Goal: Task Accomplishment & Management: Manage account settings

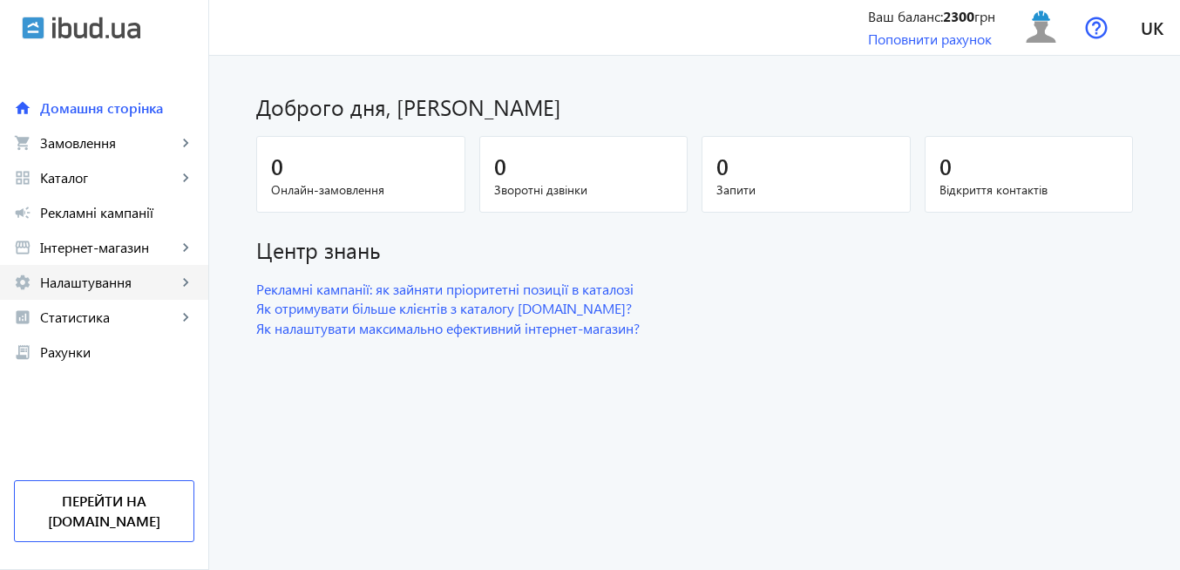
click at [112, 282] on span "Налаштування" at bounding box center [108, 282] width 137 height 17
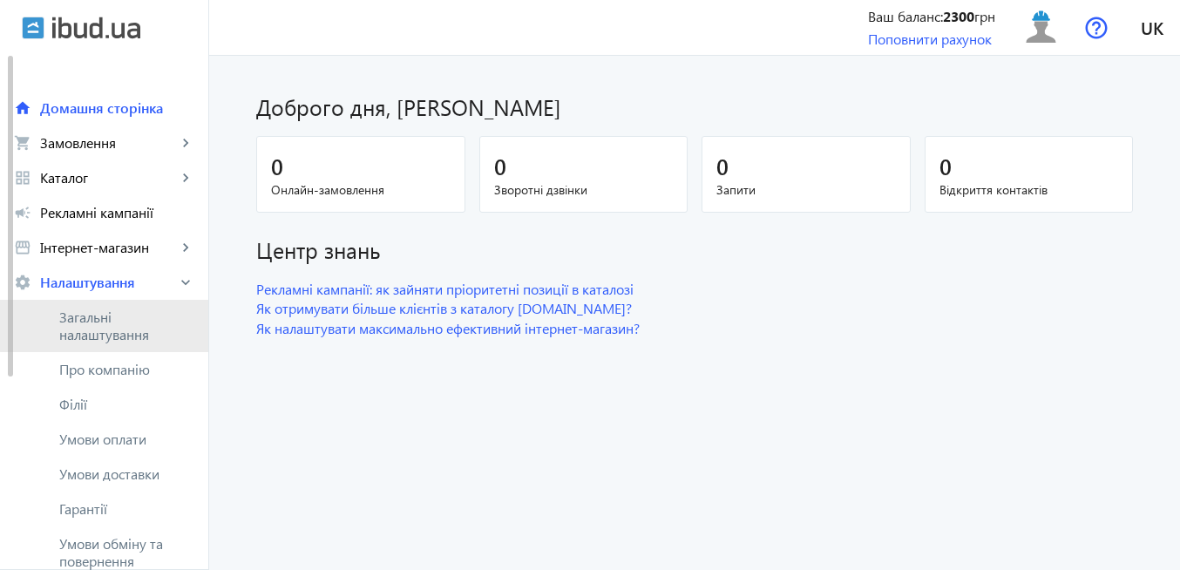
click at [105, 325] on span "Загальні налаштування" at bounding box center [126, 326] width 135 height 35
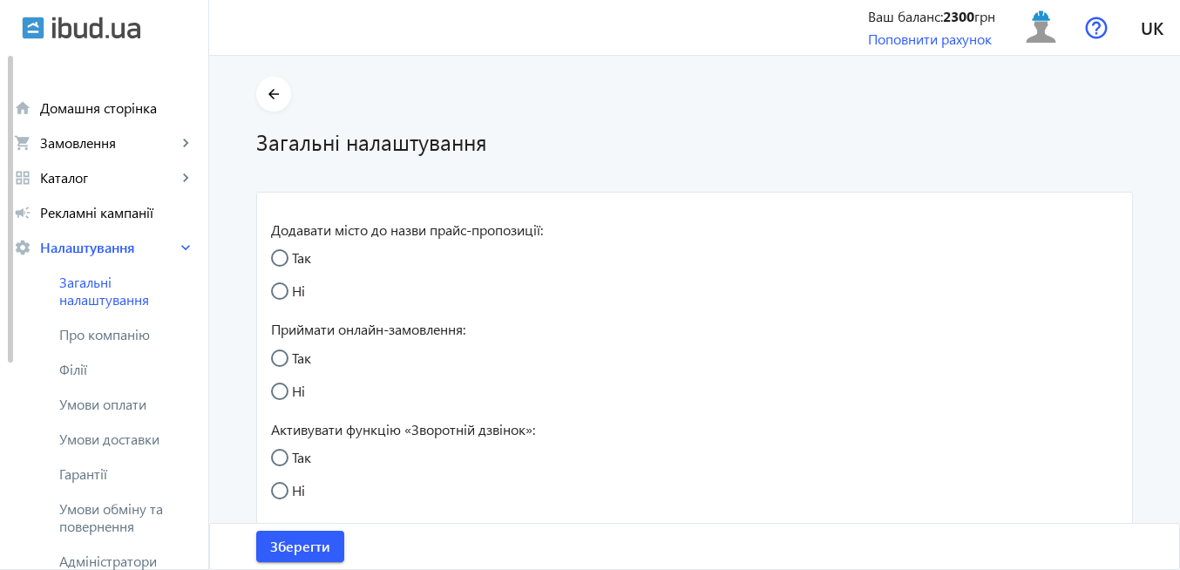
radio input "true"
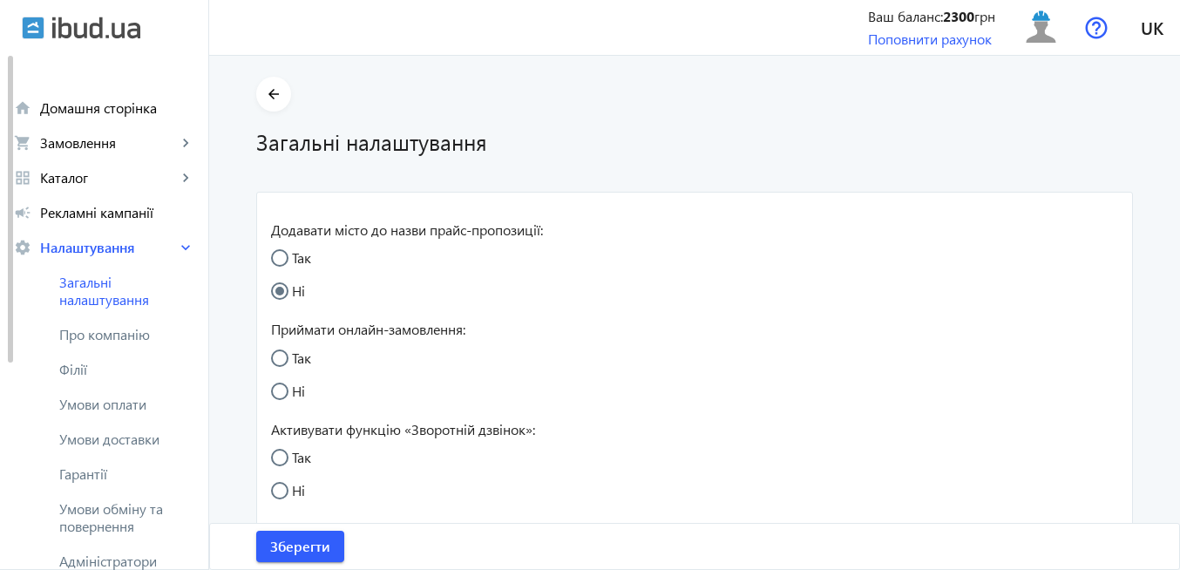
radio input "true"
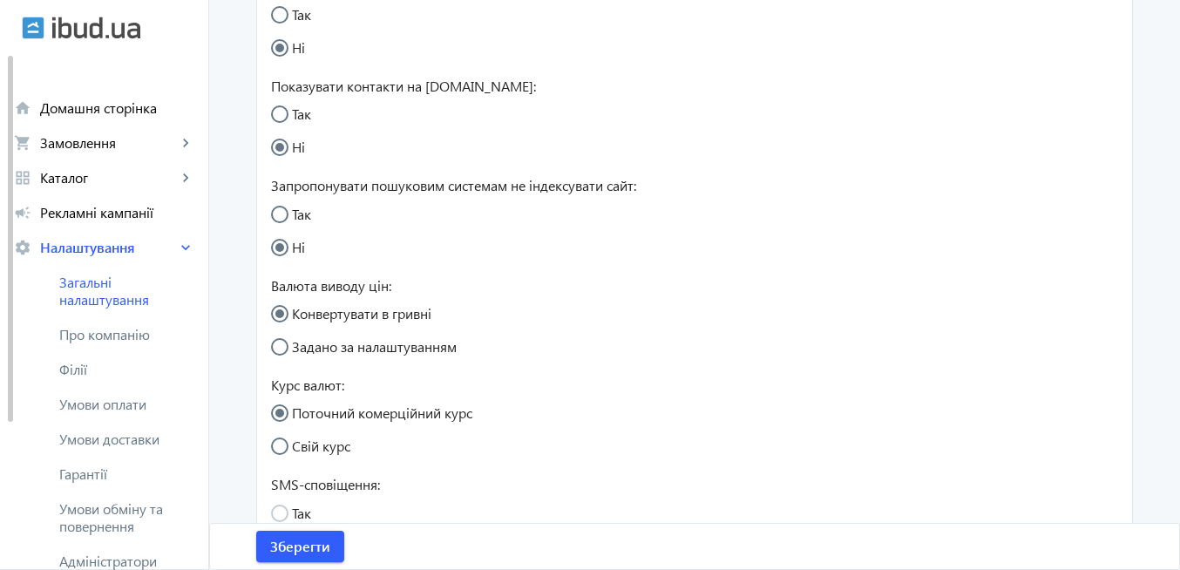
scroll to position [559, 0]
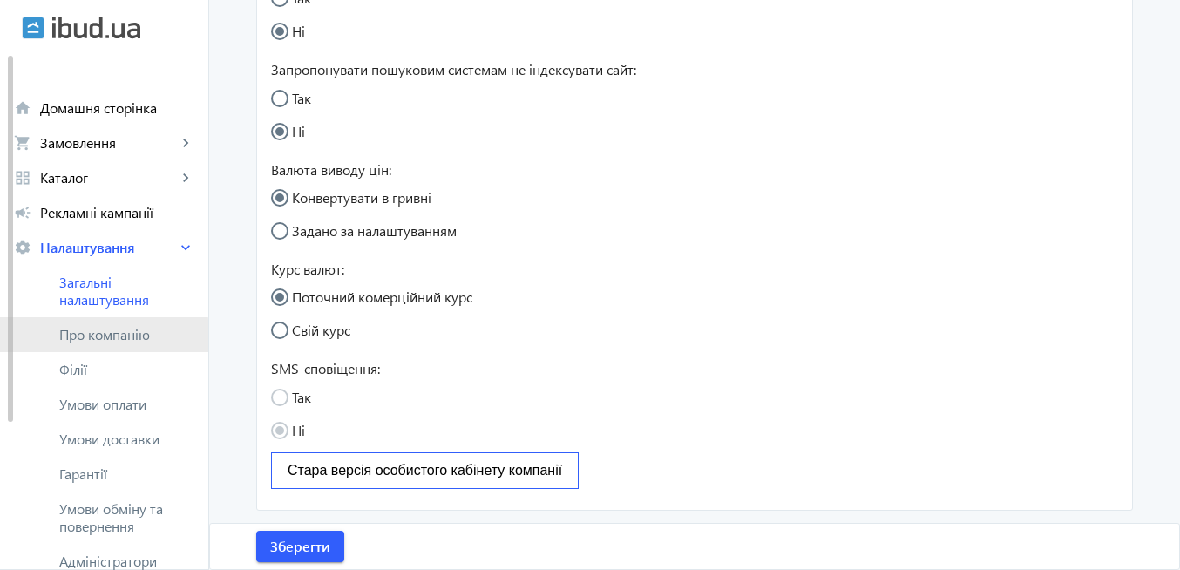
click at [104, 338] on span "Про компанію" at bounding box center [126, 334] width 135 height 17
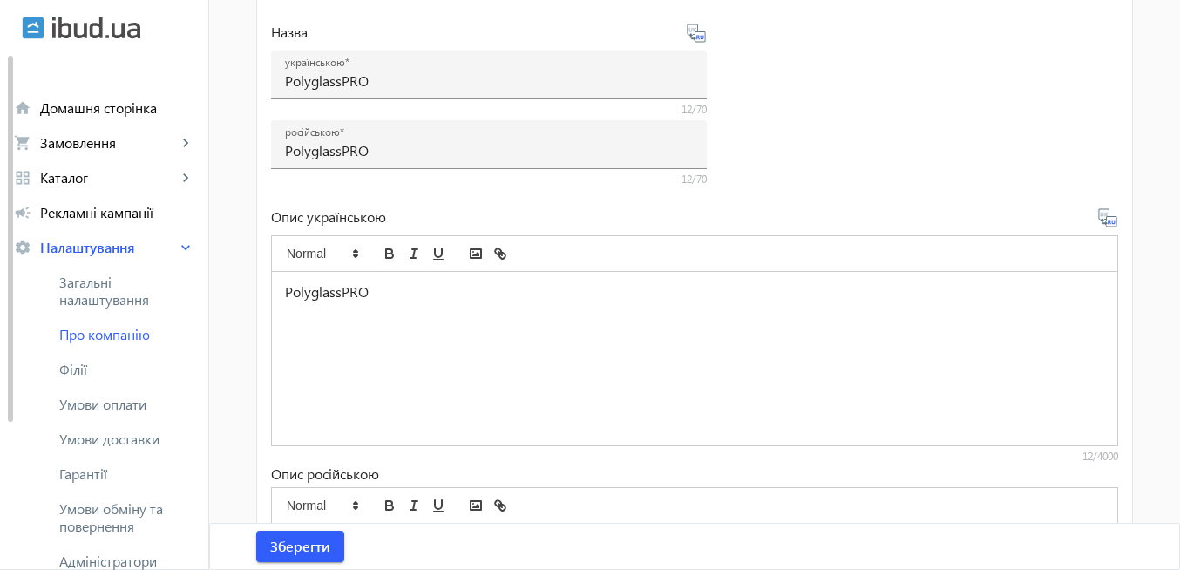
scroll to position [418, 0]
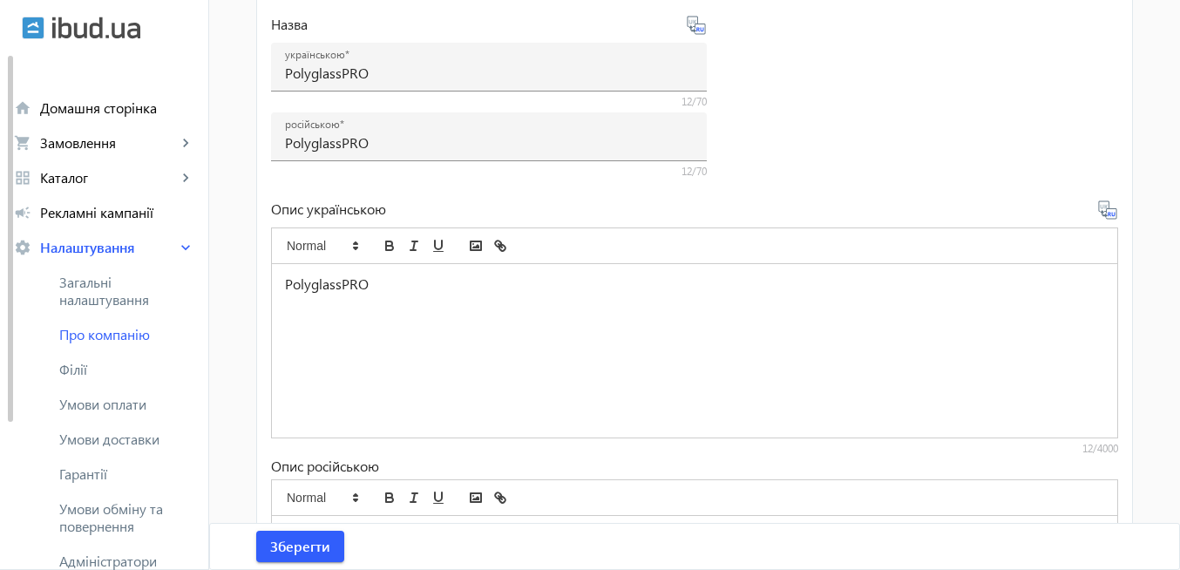
click at [425, 291] on p "PolyglassPRO" at bounding box center [695, 285] width 820 height 20
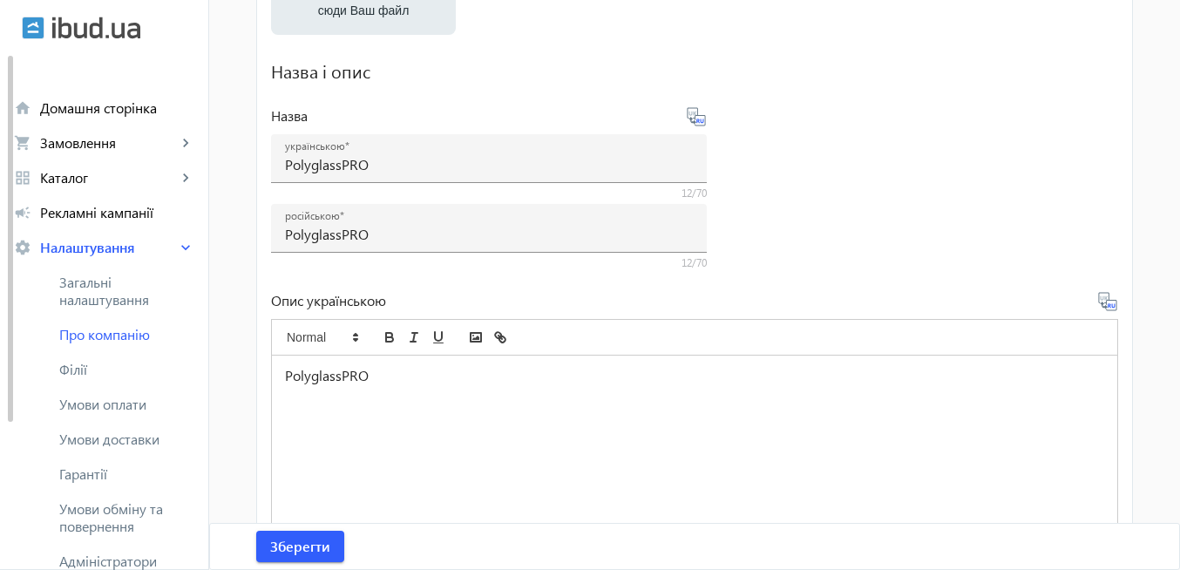
scroll to position [123, 0]
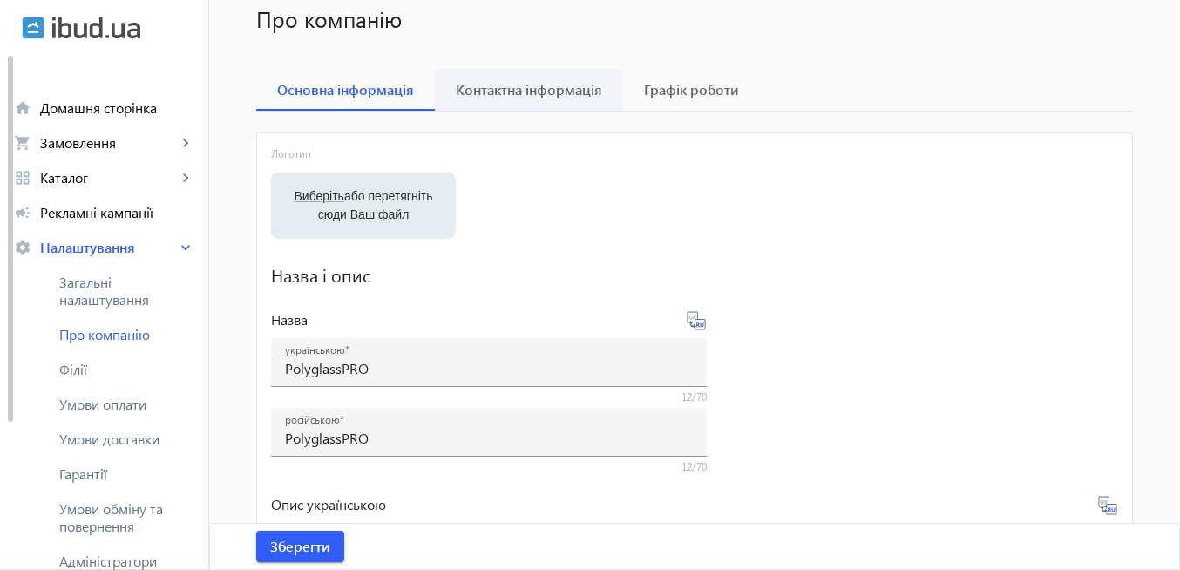
click at [512, 96] on span "Контактна інформація" at bounding box center [529, 90] width 146 height 14
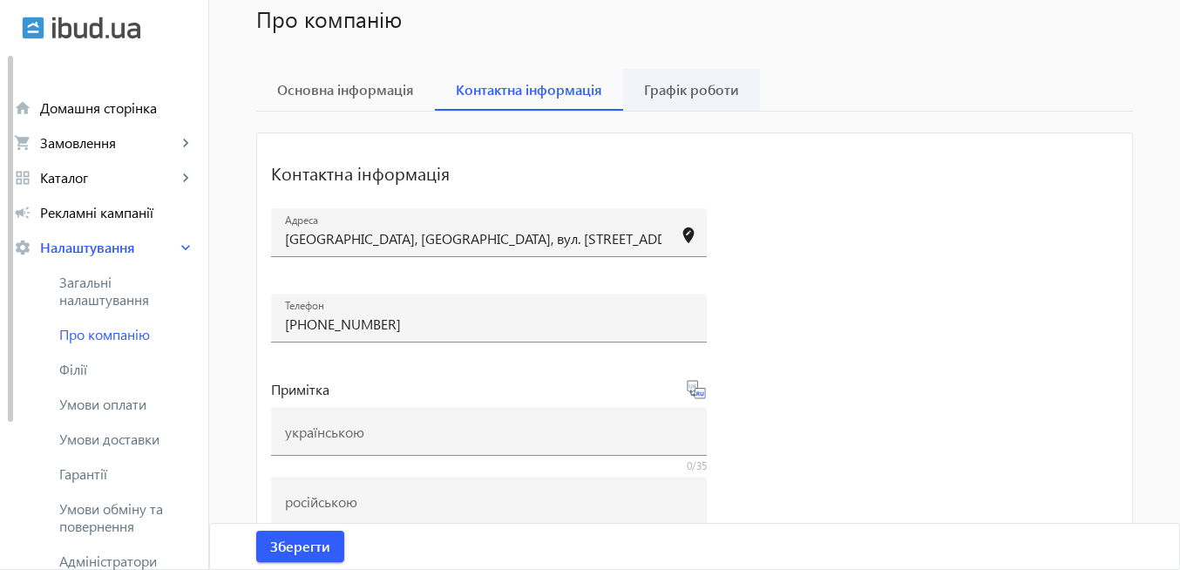
click at [663, 90] on span "Графік роботи" at bounding box center [691, 90] width 95 height 14
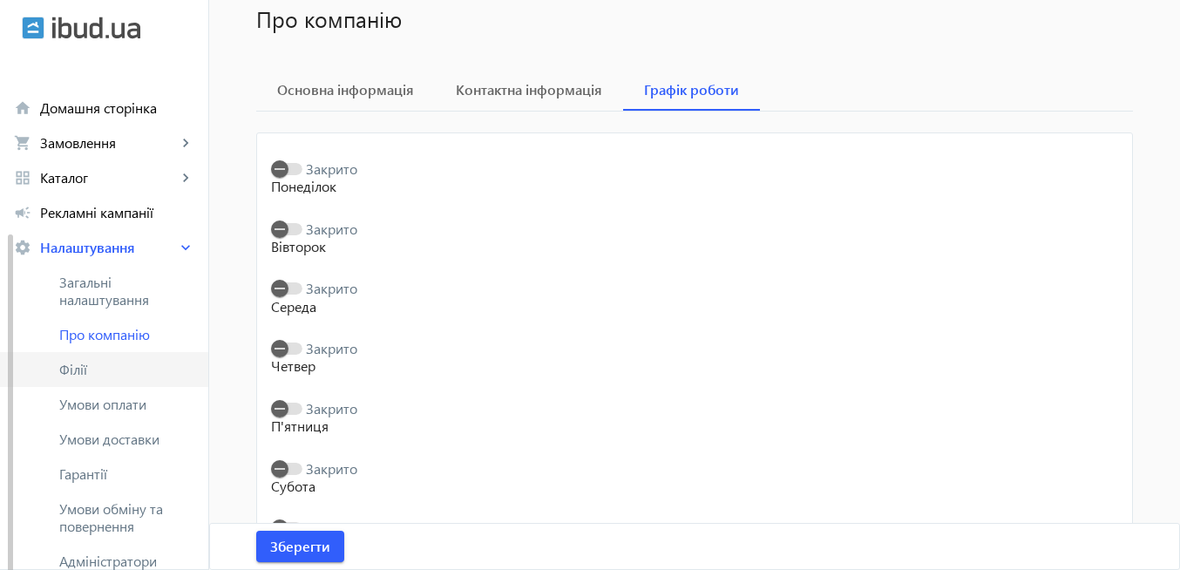
scroll to position [105, 0]
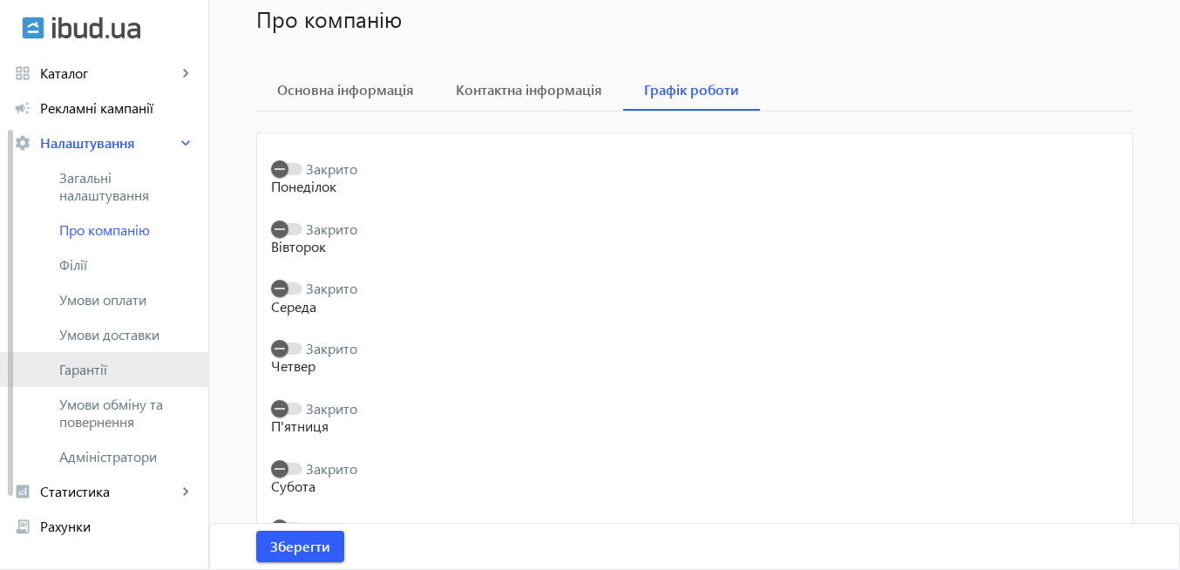
click at [95, 375] on span "Гарантії" at bounding box center [126, 369] width 135 height 17
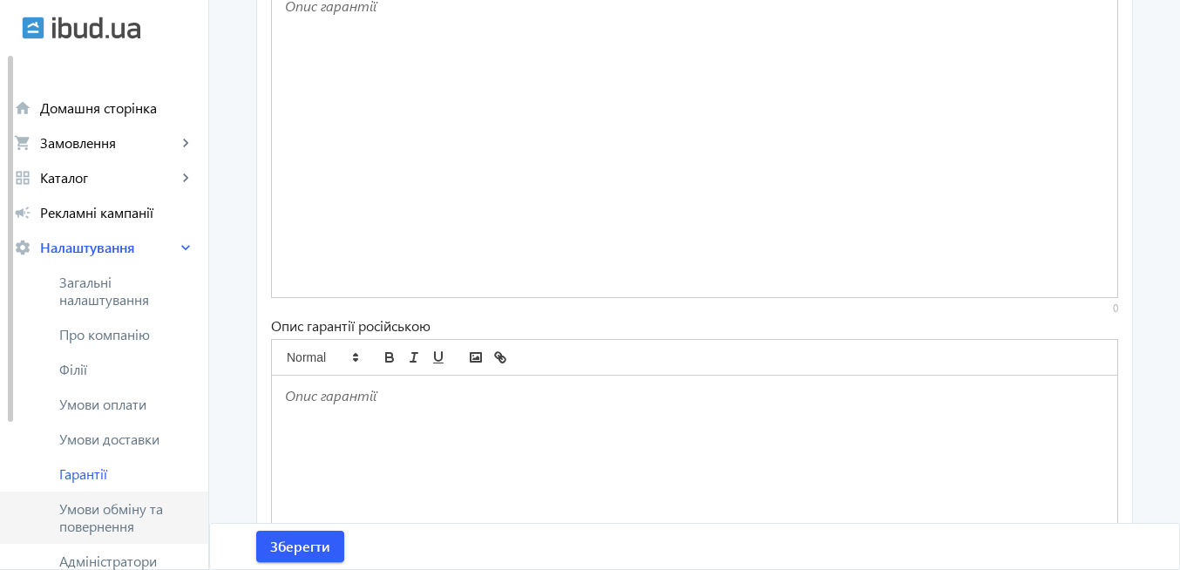
scroll to position [209, 0]
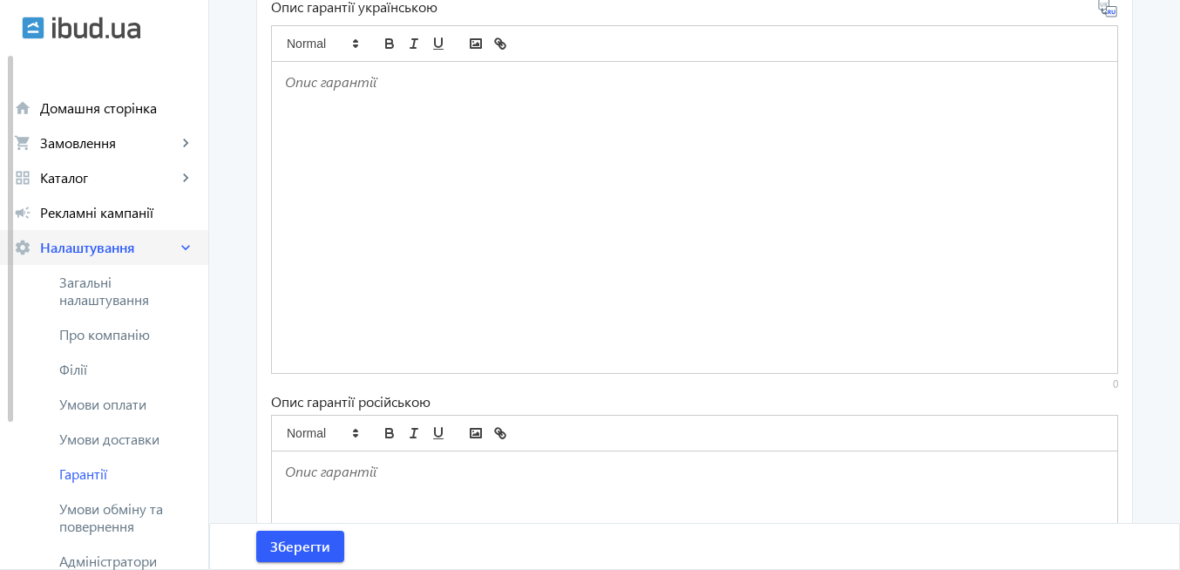
click at [103, 247] on span "Налаштування" at bounding box center [108, 247] width 137 height 17
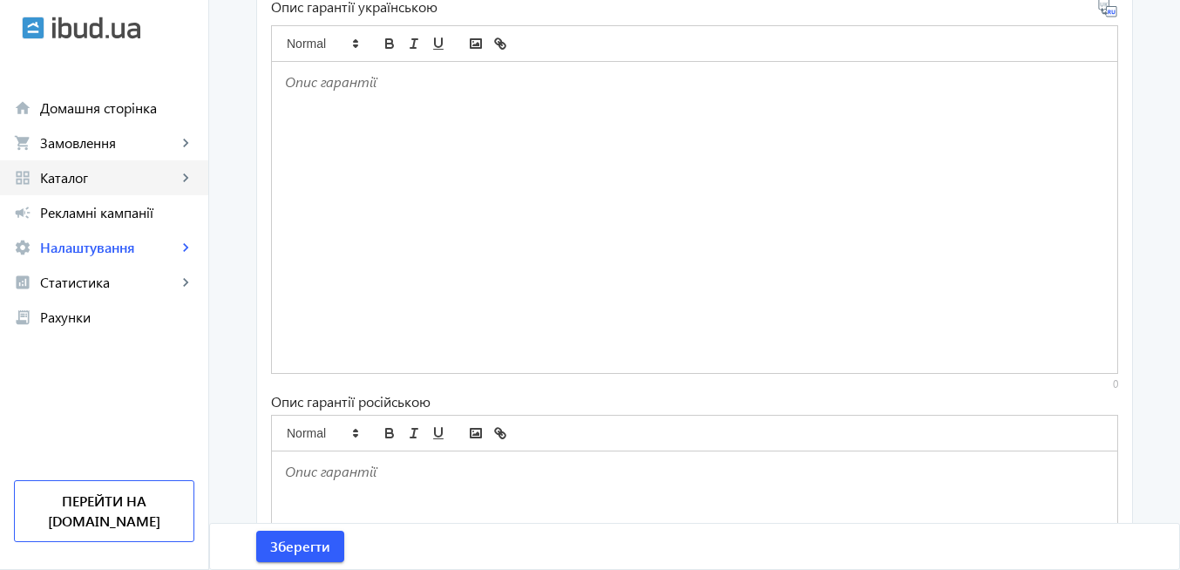
click at [89, 179] on span "Каталог" at bounding box center [108, 177] width 137 height 17
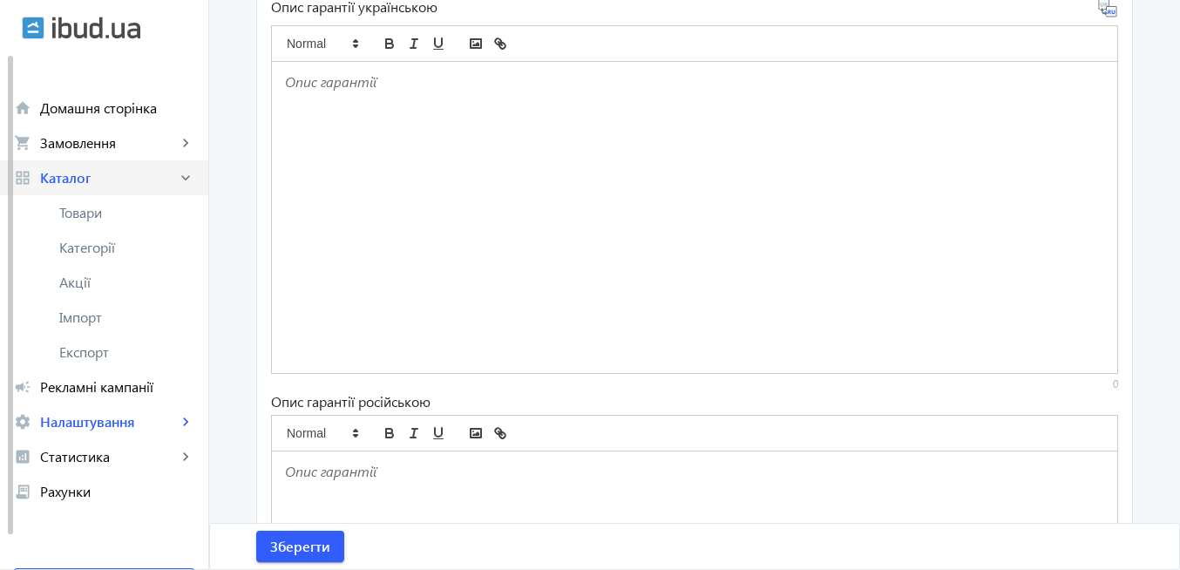
click at [102, 180] on span "Каталог" at bounding box center [108, 177] width 137 height 17
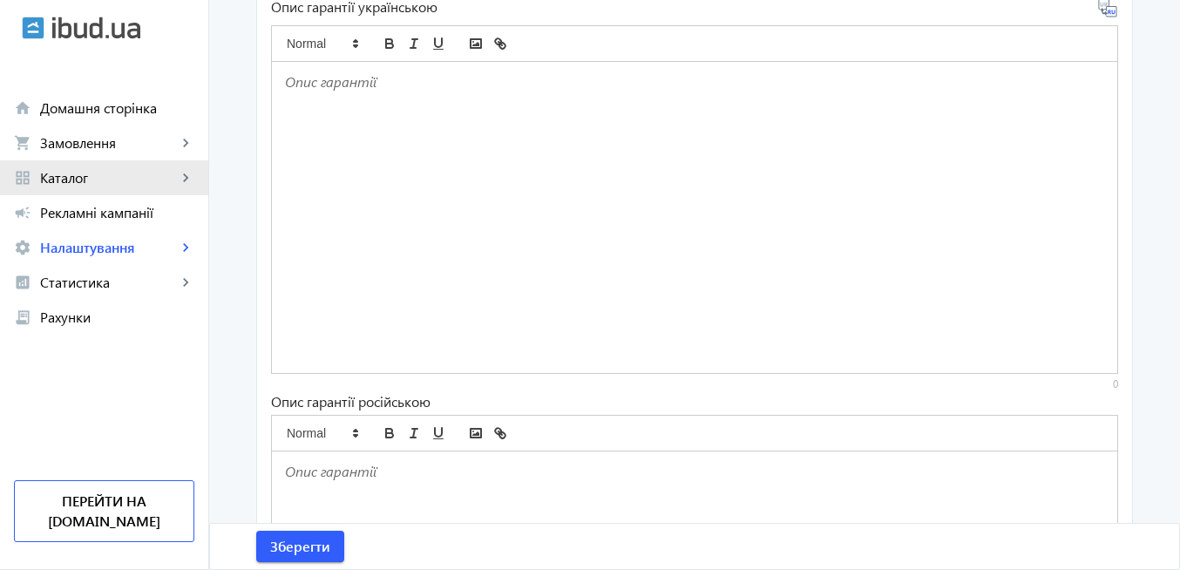
click at [102, 180] on span "Каталог" at bounding box center [108, 177] width 137 height 17
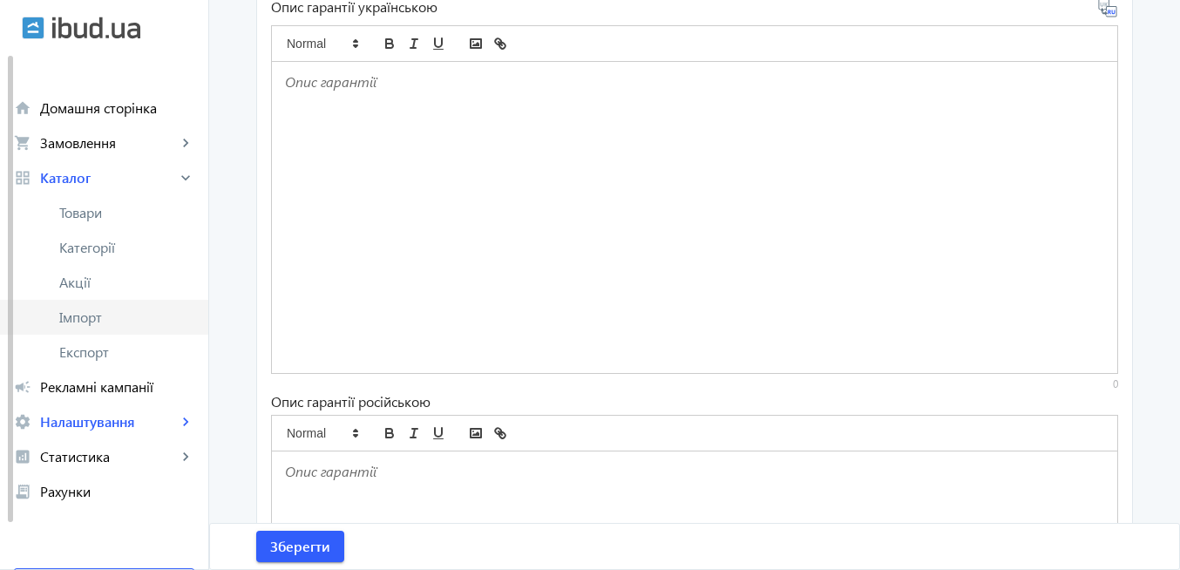
click at [99, 319] on span "Імпорт" at bounding box center [126, 317] width 135 height 17
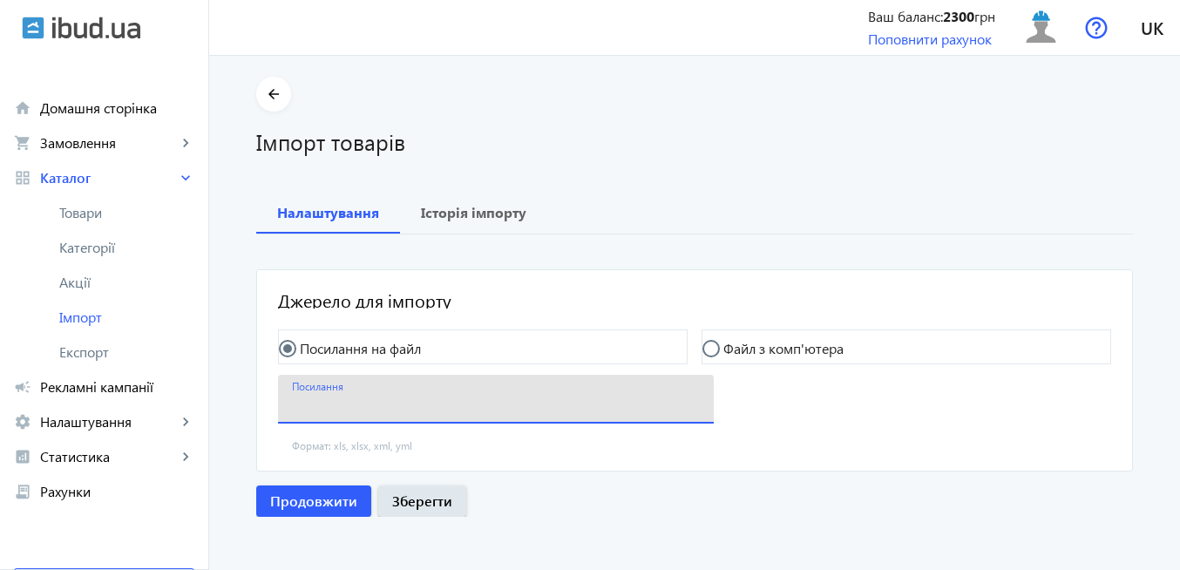
click at [376, 398] on input "Посилання" at bounding box center [496, 405] width 408 height 18
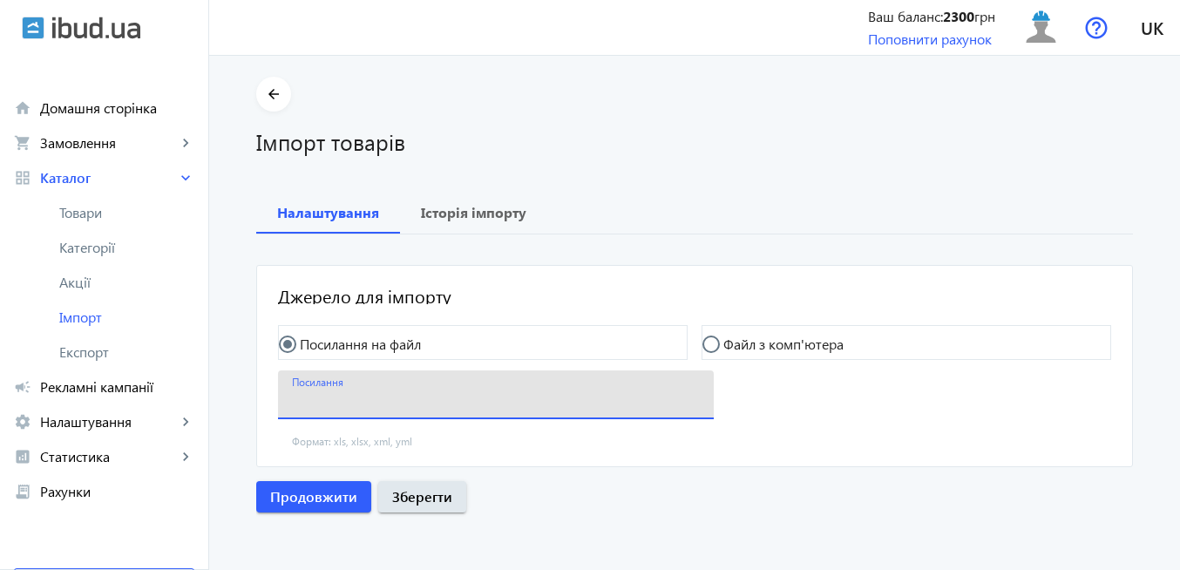
scroll to position [5, 0]
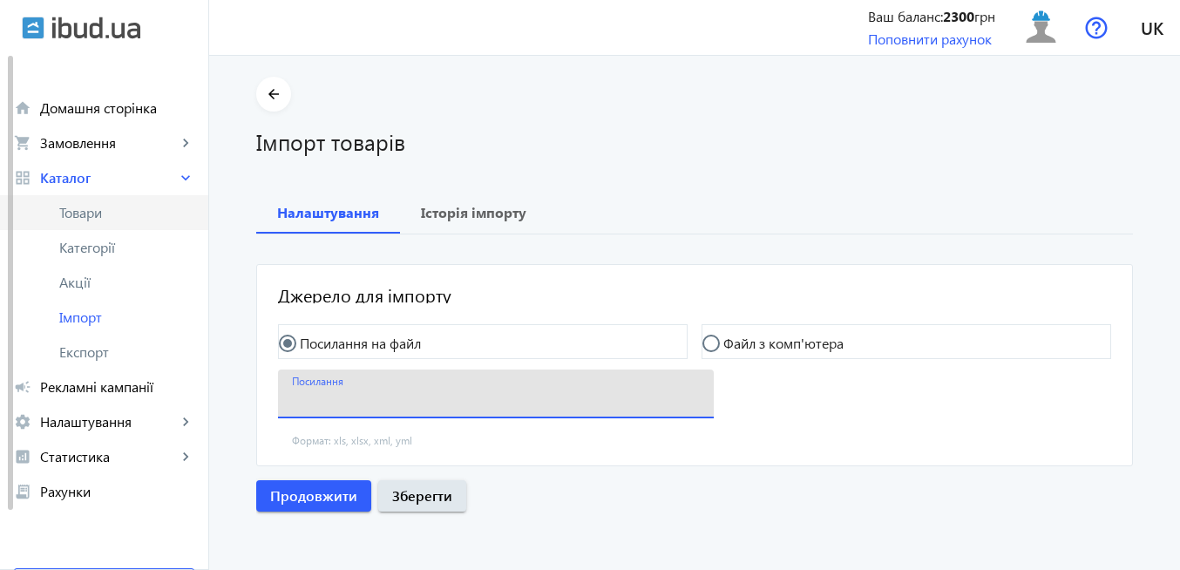
click at [85, 209] on span "Товари" at bounding box center [126, 212] width 135 height 17
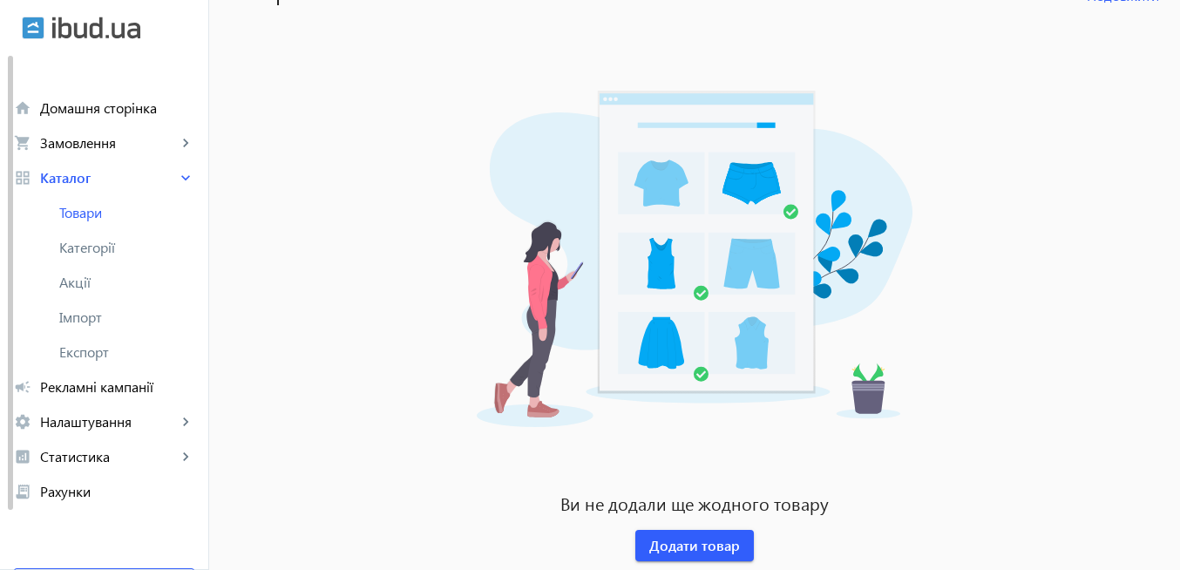
scroll to position [201, 0]
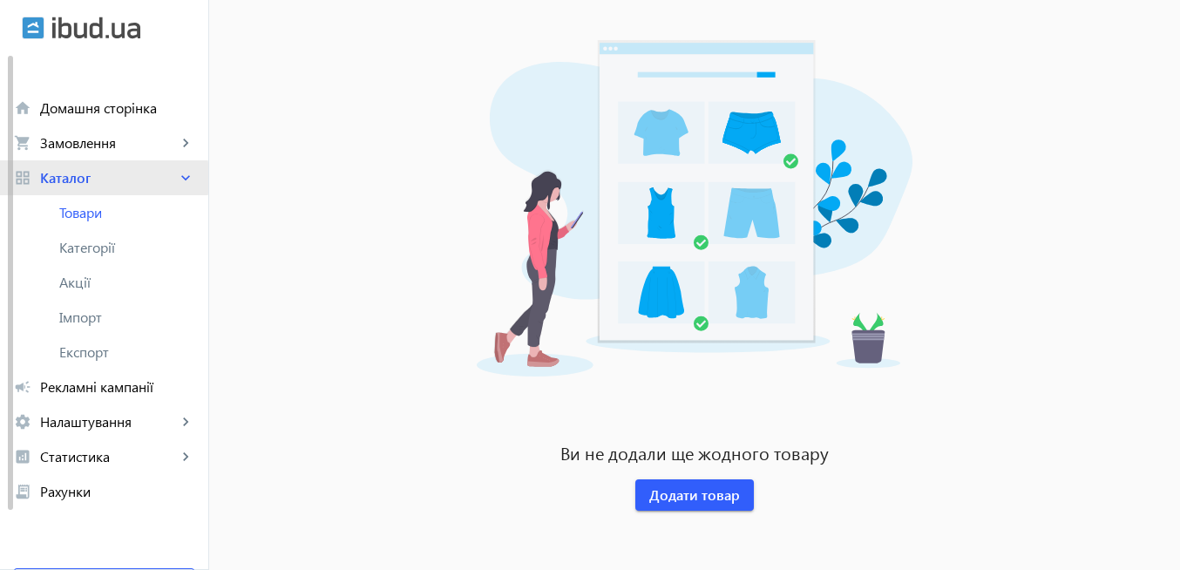
click at [74, 178] on span "Каталог" at bounding box center [108, 177] width 137 height 17
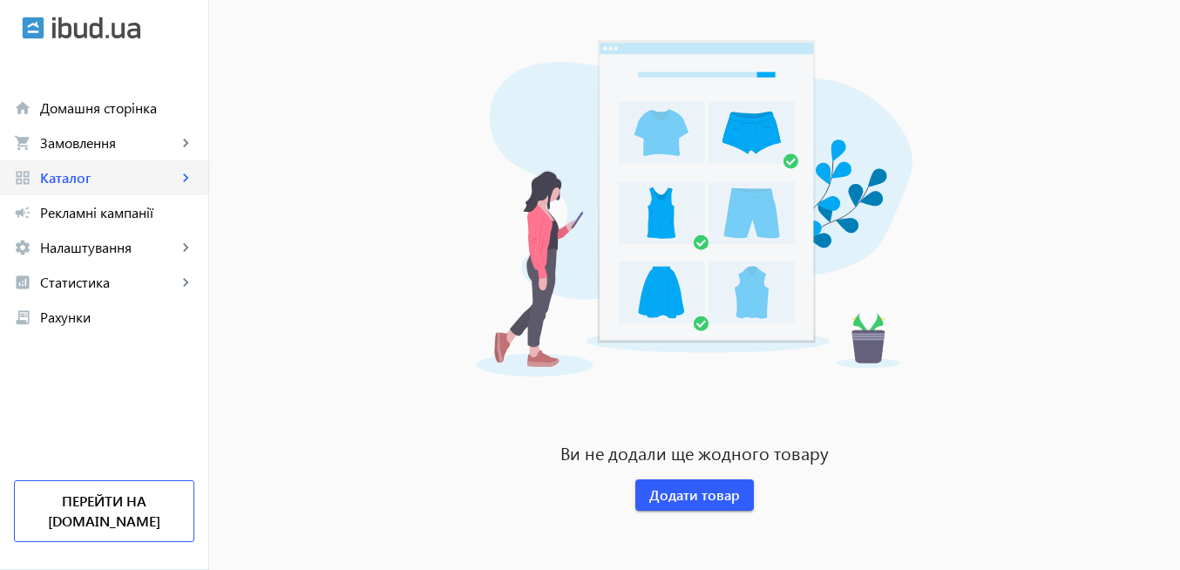
click at [74, 178] on span "Каталог" at bounding box center [108, 177] width 137 height 17
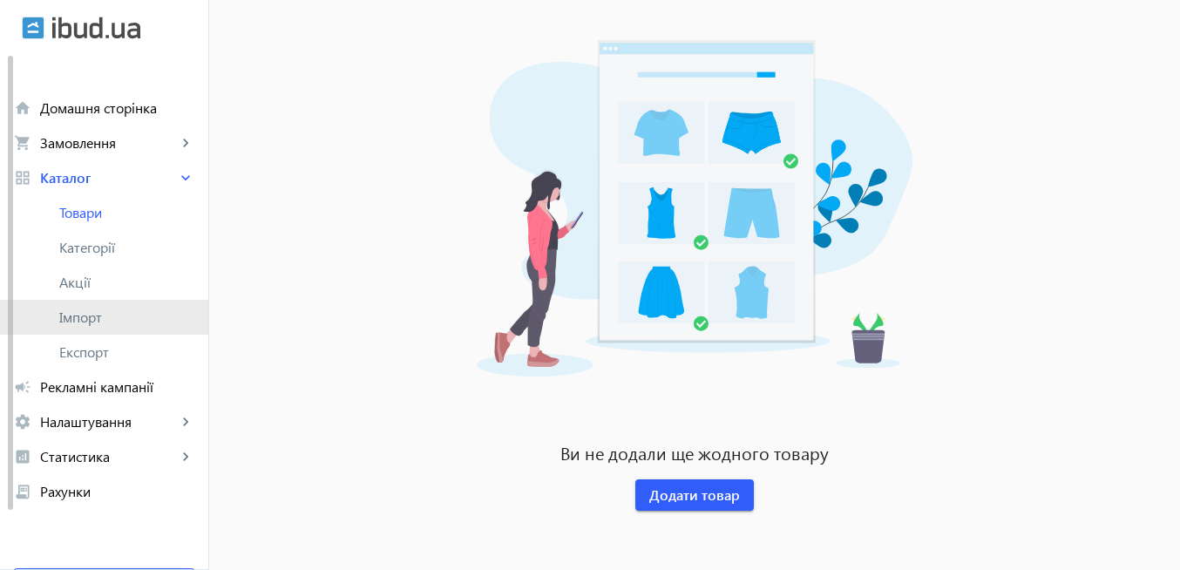
click at [107, 318] on span "Імпорт" at bounding box center [126, 317] width 135 height 17
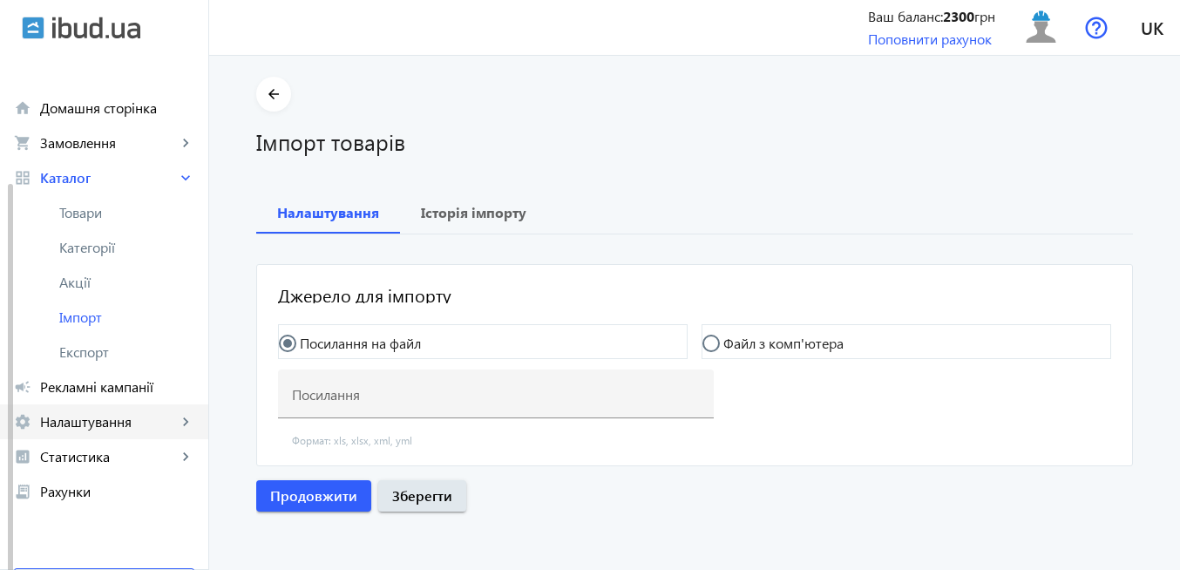
scroll to position [6, 0]
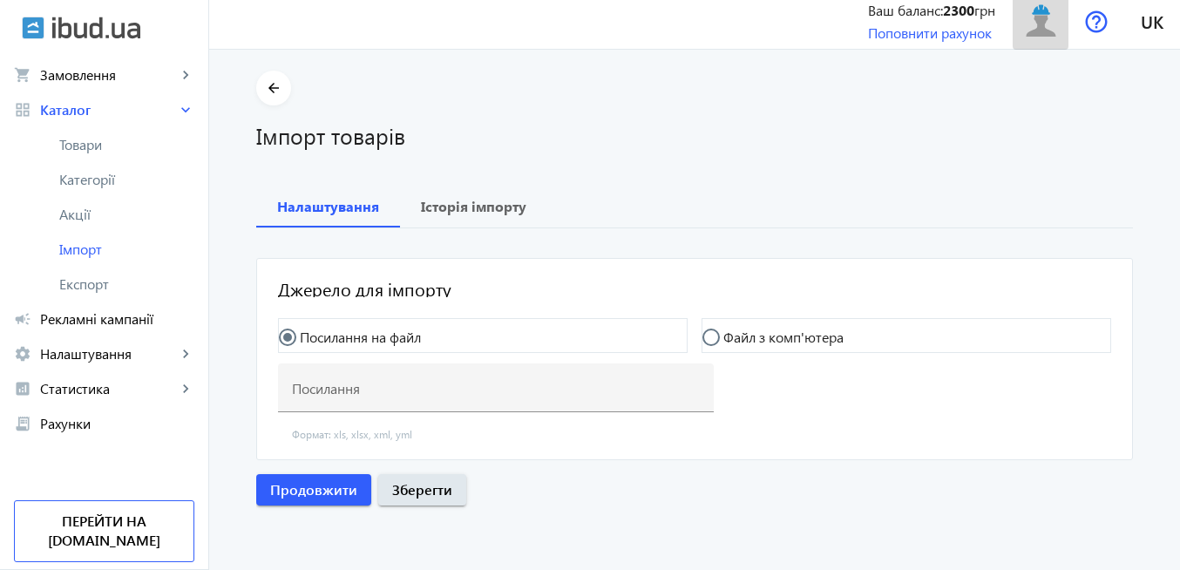
click at [1039, 28] on img at bounding box center [1041, 21] width 39 height 39
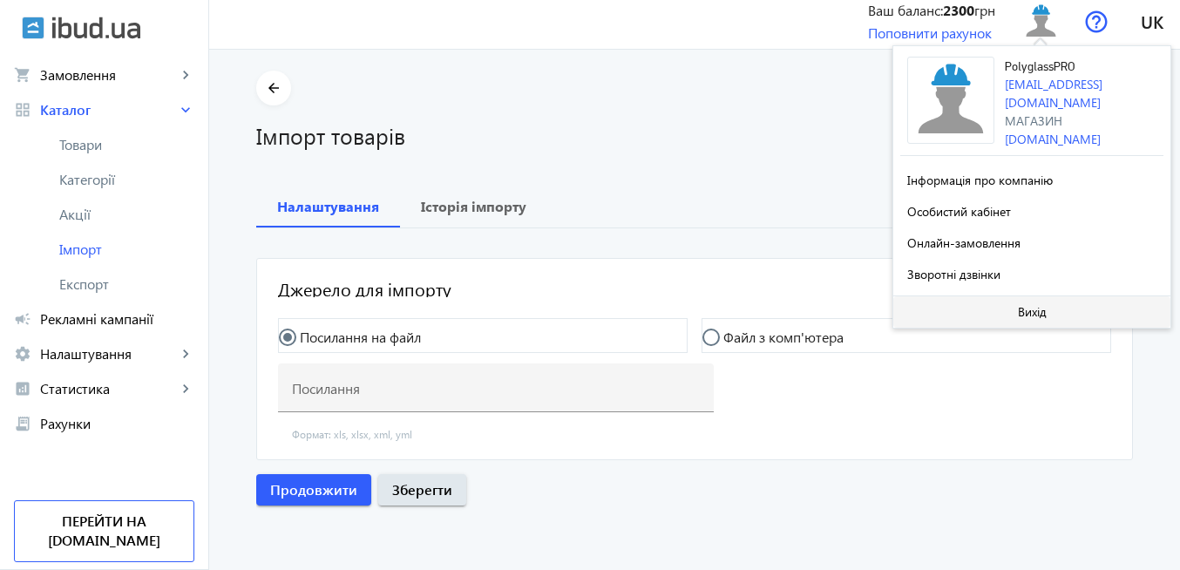
click at [1027, 317] on span at bounding box center [1032, 312] width 277 height 42
